Goal: Information Seeking & Learning: Check status

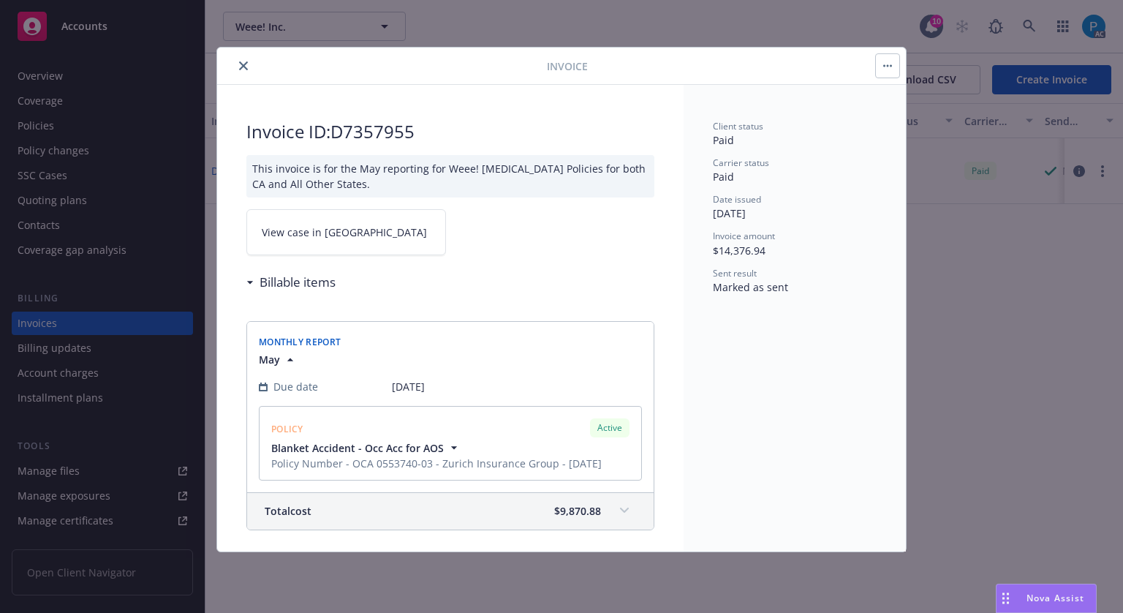
scroll to position [532, 0]
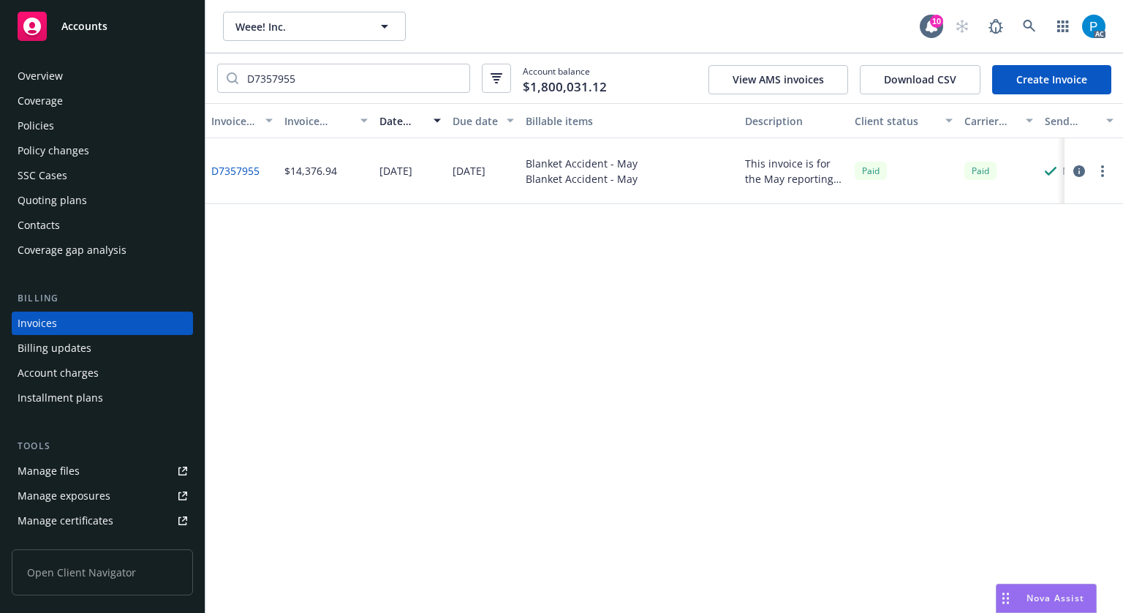
click at [132, 21] on div "Accounts" at bounding box center [103, 26] width 170 height 29
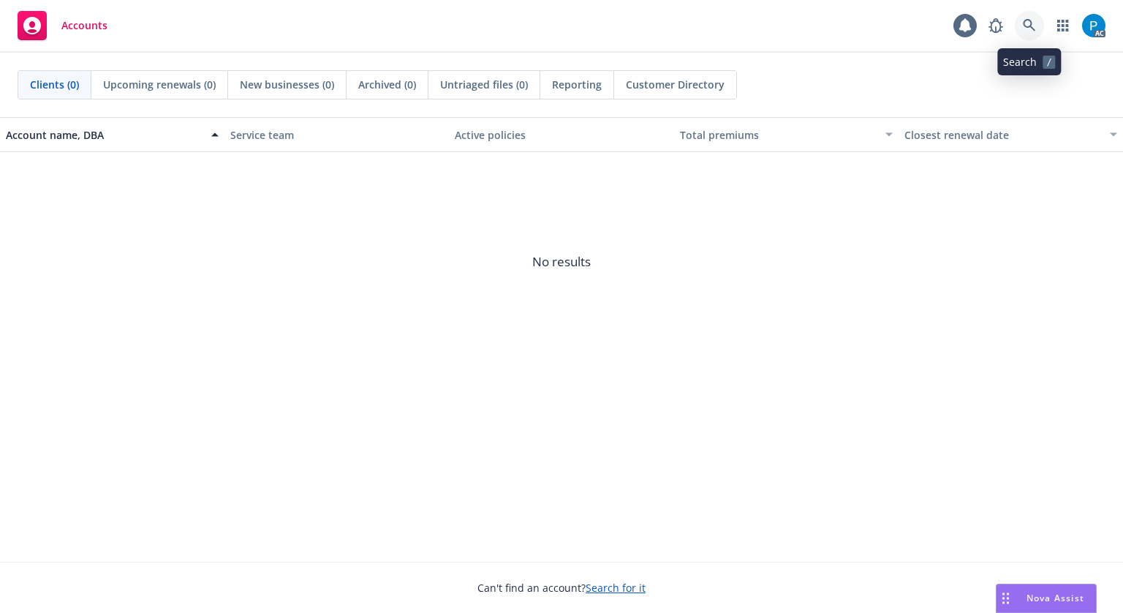
click at [1032, 28] on icon at bounding box center [1029, 25] width 12 height 12
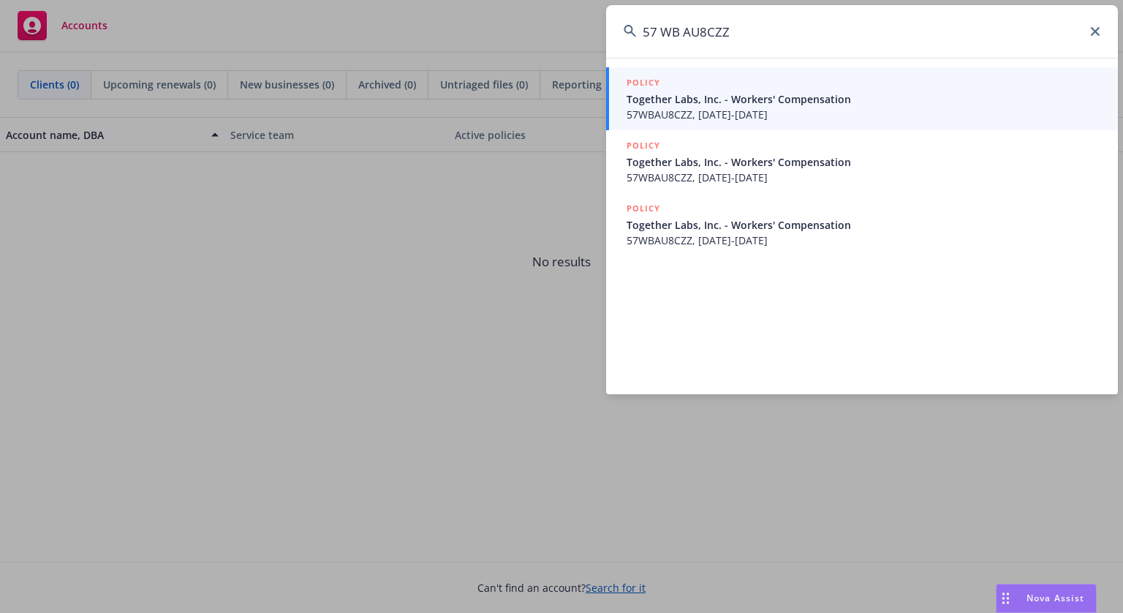
click at [665, 35] on input "57 WB AU8CZZ" at bounding box center [862, 31] width 512 height 53
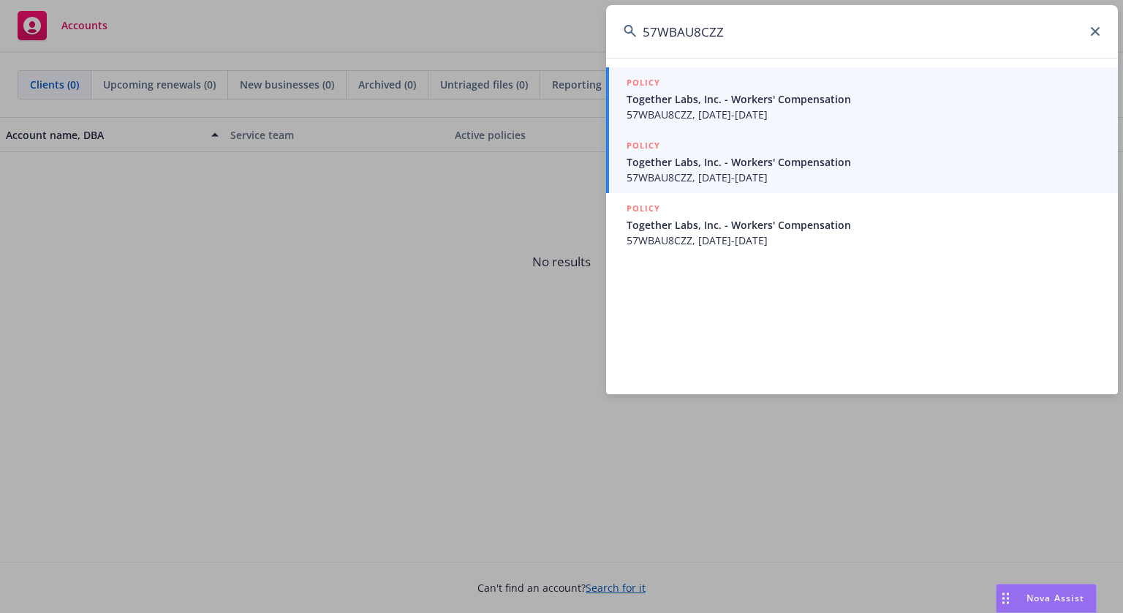
type input "57WBAU8CZZ"
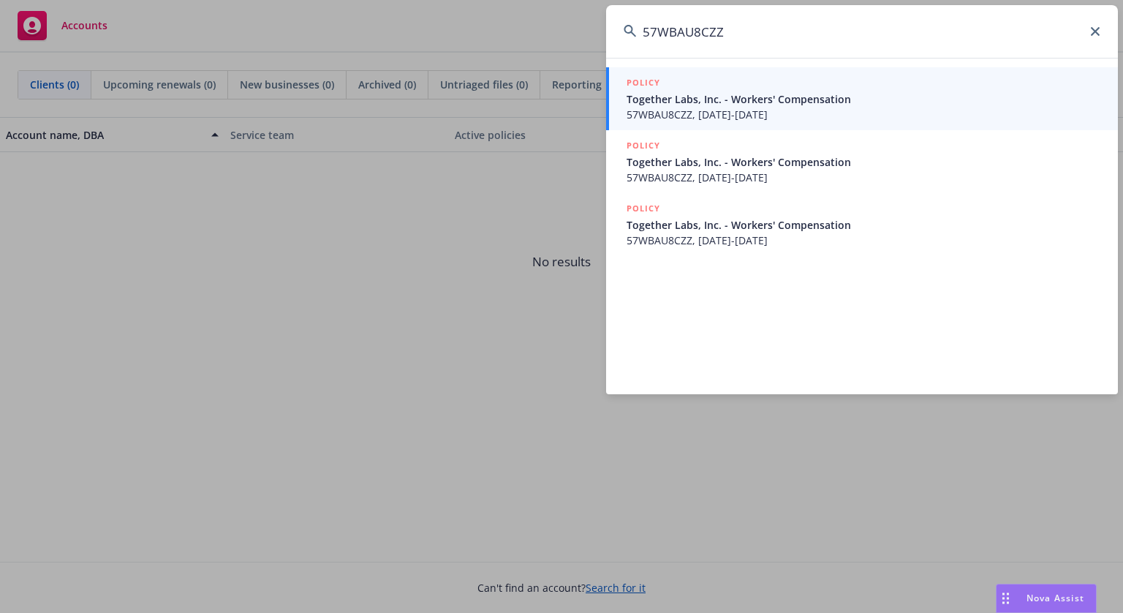
click at [726, 172] on span "57WBAU8CZZ, [DATE]-[DATE]" at bounding box center [864, 177] width 474 height 15
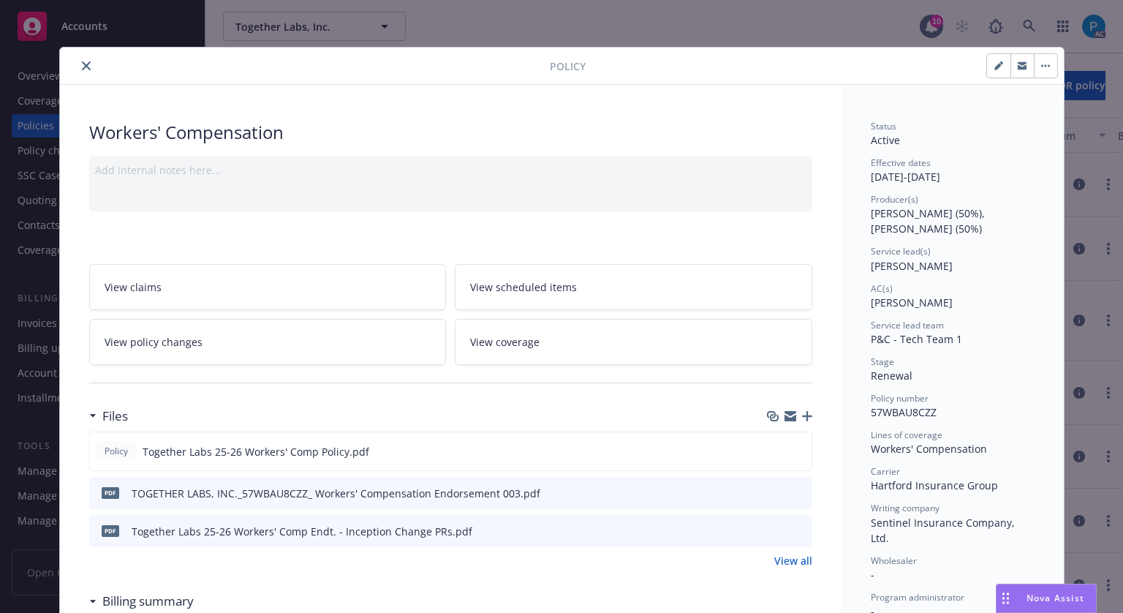
click at [79, 73] on button "close" at bounding box center [86, 66] width 18 height 18
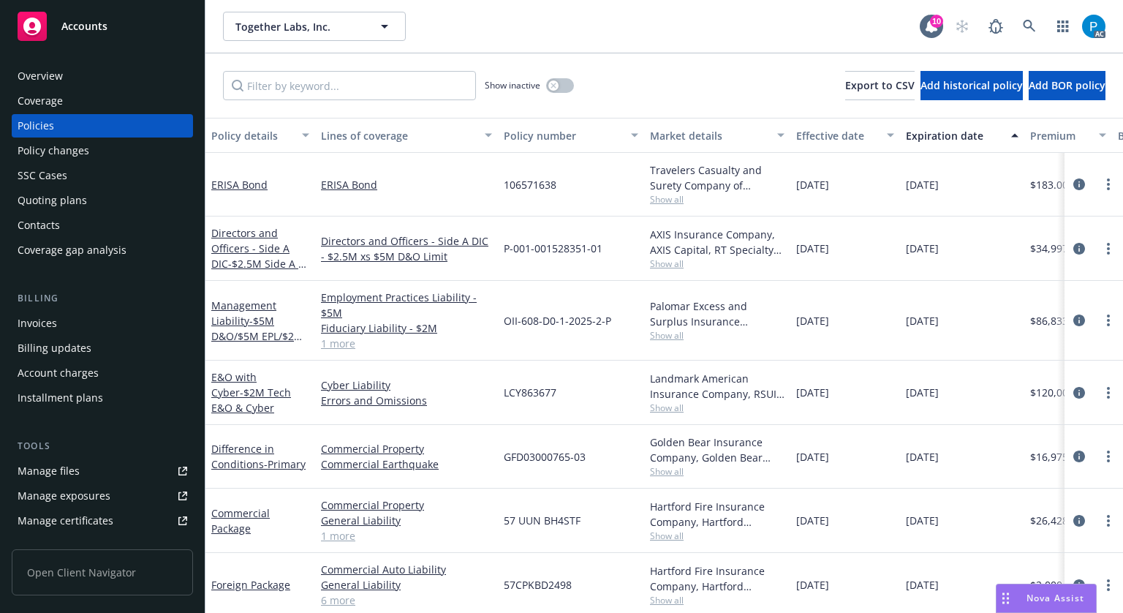
click at [70, 319] on div "Invoices" at bounding box center [103, 322] width 170 height 23
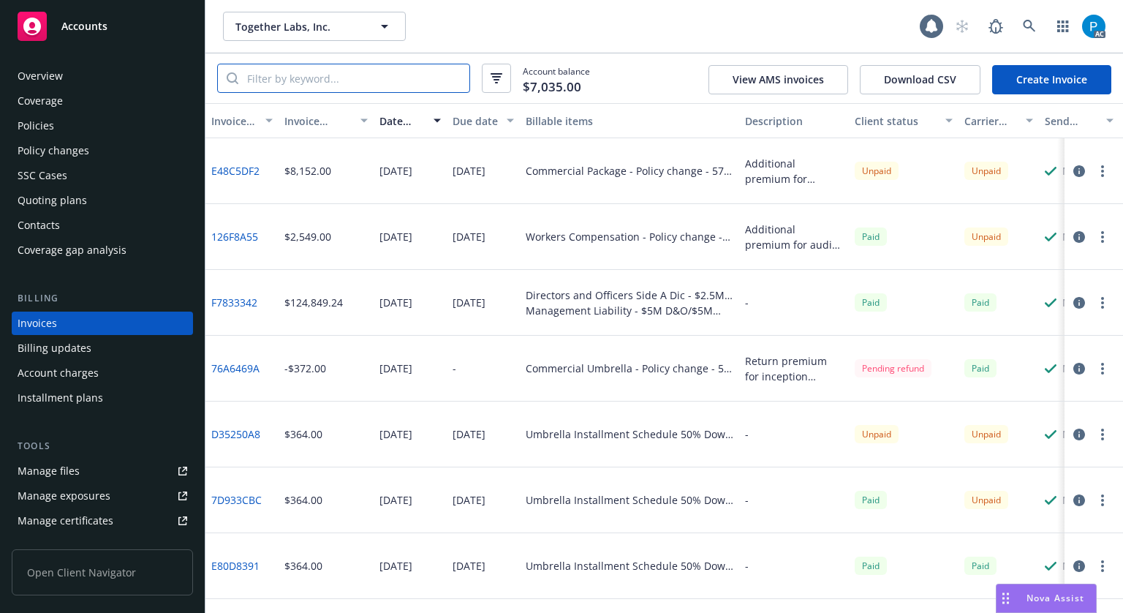
click at [368, 77] on input "search" at bounding box center [353, 78] width 231 height 28
paste input "57WBAU8CZZ"
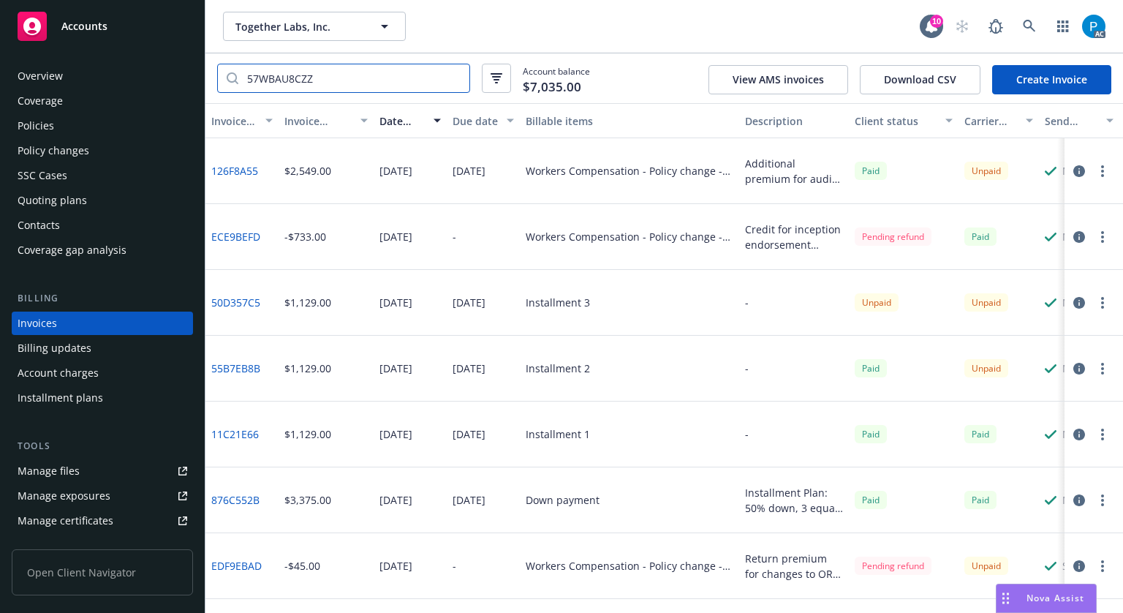
click at [351, 67] on input "57WBAU8CZZ" at bounding box center [353, 78] width 231 height 28
paste input "5B7EB8B"
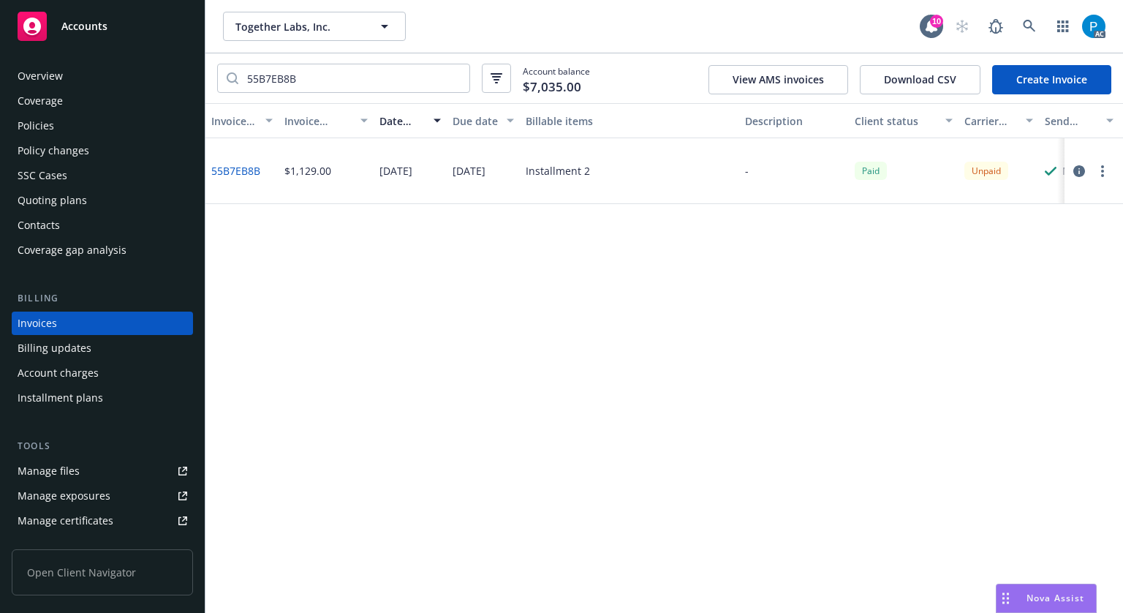
click at [1079, 167] on icon "button" at bounding box center [1079, 171] width 12 height 12
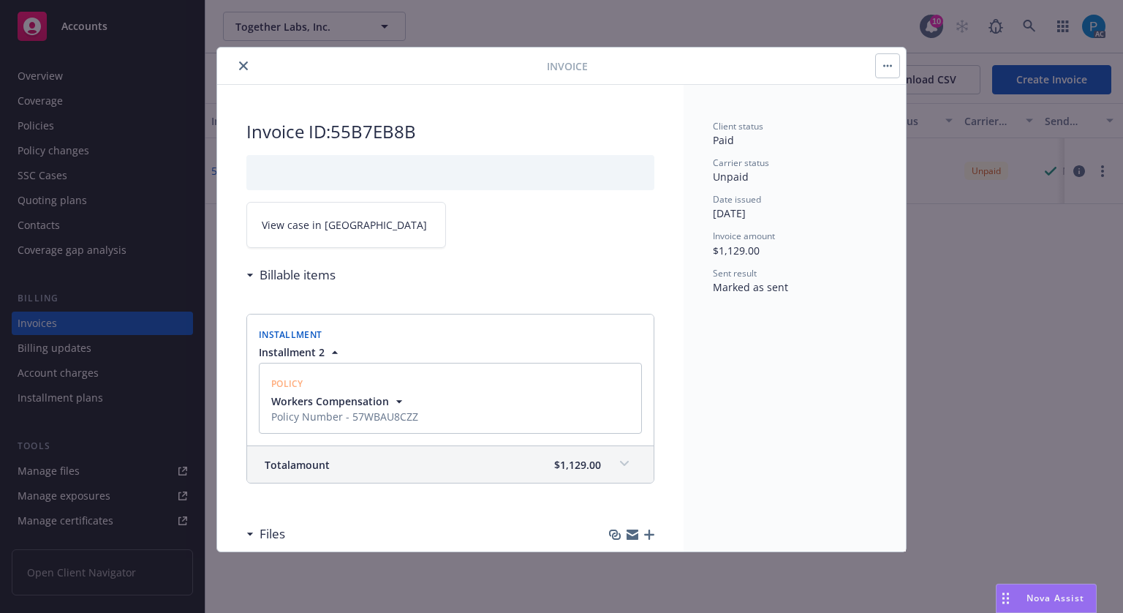
click at [345, 212] on link "View case in [GEOGRAPHIC_DATA]" at bounding box center [346, 225] width 200 height 46
click at [239, 69] on icon "close" at bounding box center [243, 65] width 9 height 9
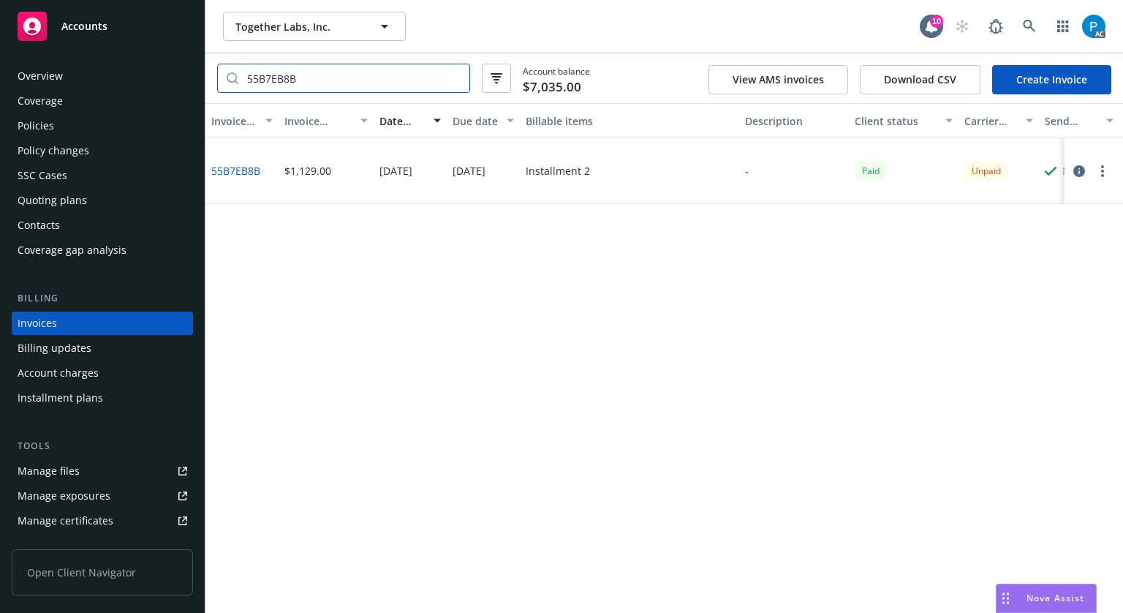
click at [349, 83] on input "55B7EB8B" at bounding box center [353, 78] width 231 height 28
paste input "126F8A55"
type input "126F8A55"
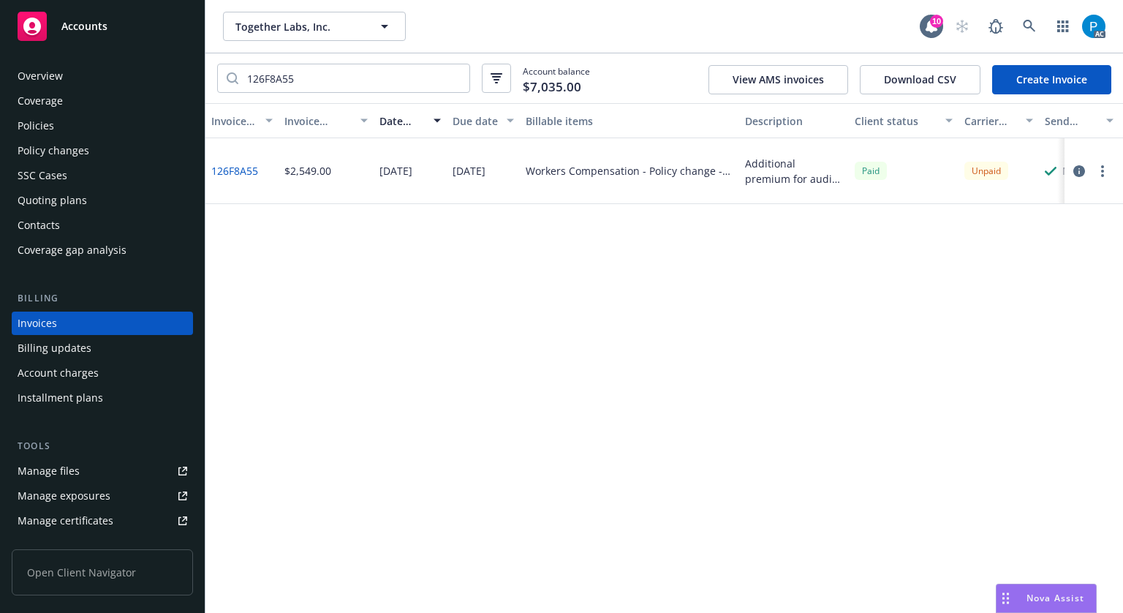
click at [1076, 170] on icon "button" at bounding box center [1079, 171] width 12 height 12
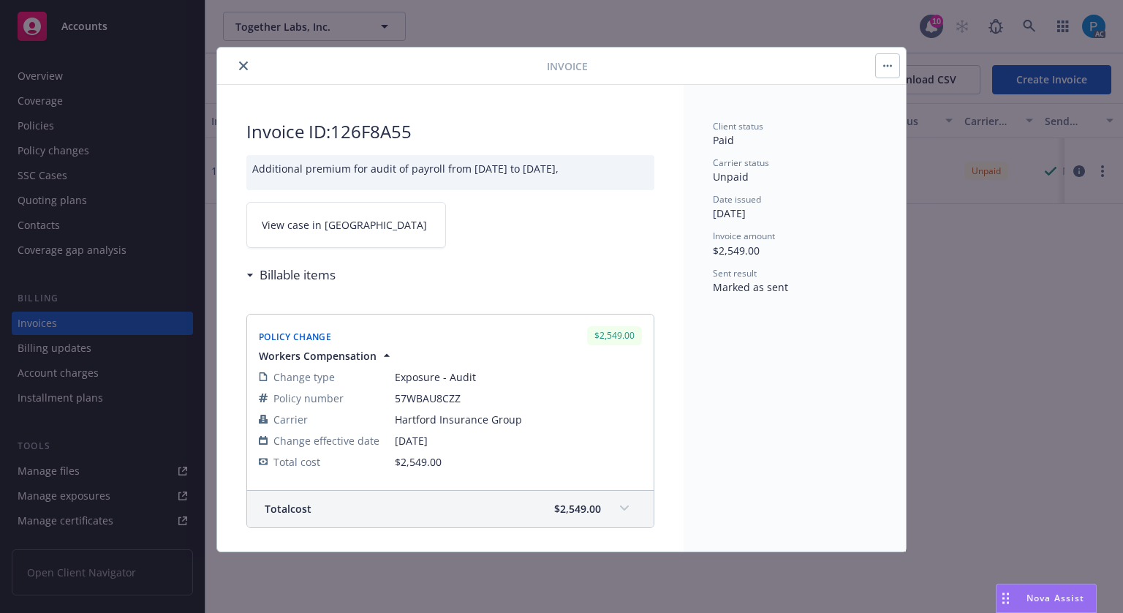
click at [357, 221] on link "View case in [GEOGRAPHIC_DATA]" at bounding box center [346, 225] width 200 height 46
